Goal: Transaction & Acquisition: Purchase product/service

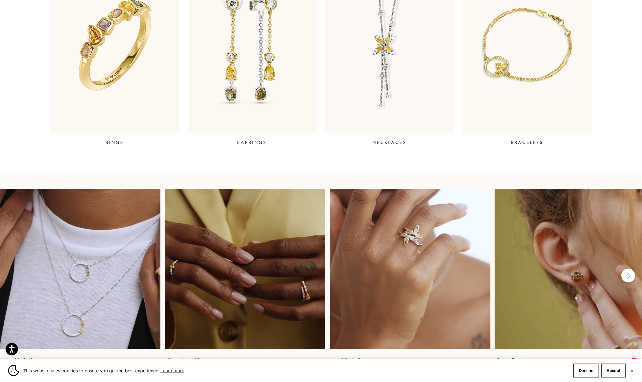
scroll to position [440, 0]
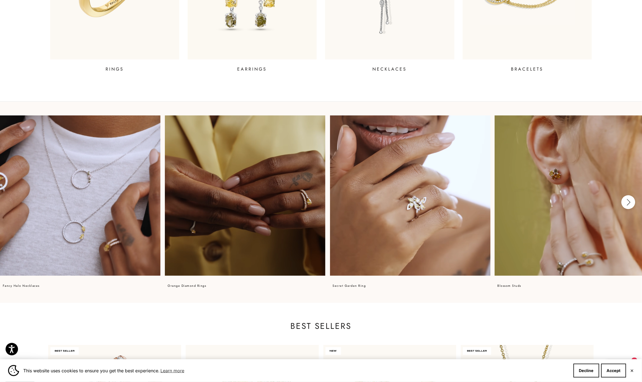
click at [92, 213] on video at bounding box center [80, 195] width 160 height 160
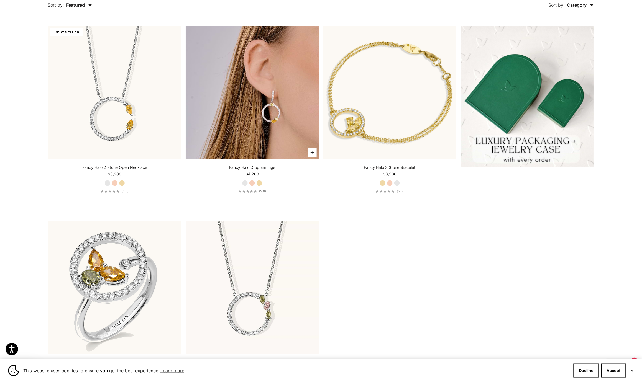
scroll to position [301, 0]
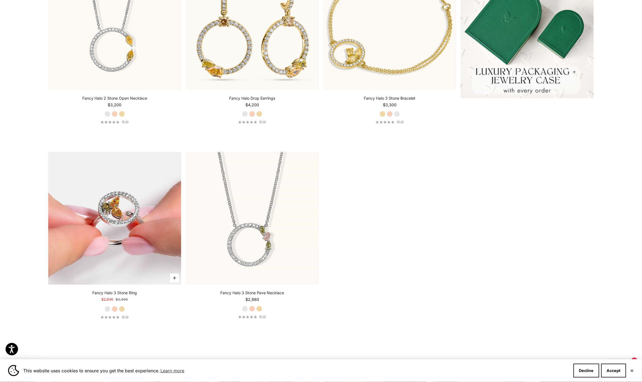
click at [120, 209] on img at bounding box center [114, 218] width 133 height 133
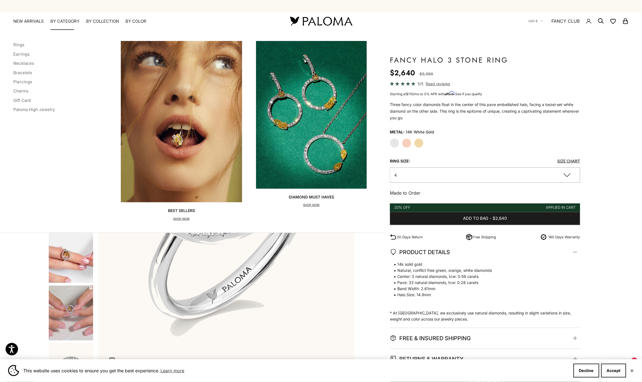
click at [182, 143] on img "Primary navigation" at bounding box center [181, 121] width 121 height 161
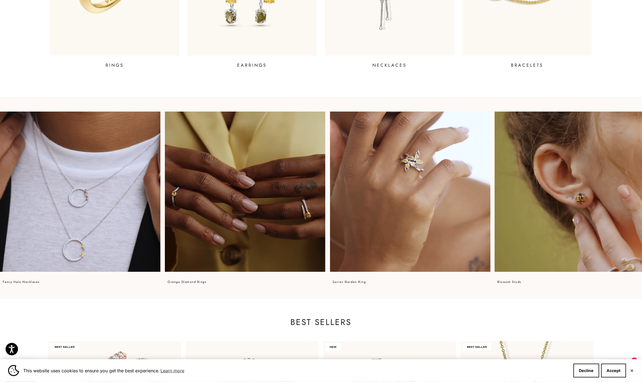
scroll to position [463, 0]
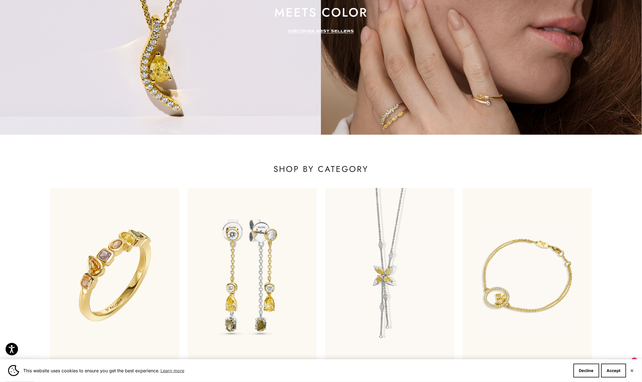
scroll to position [0, 0]
